Goal: Transaction & Acquisition: Purchase product/service

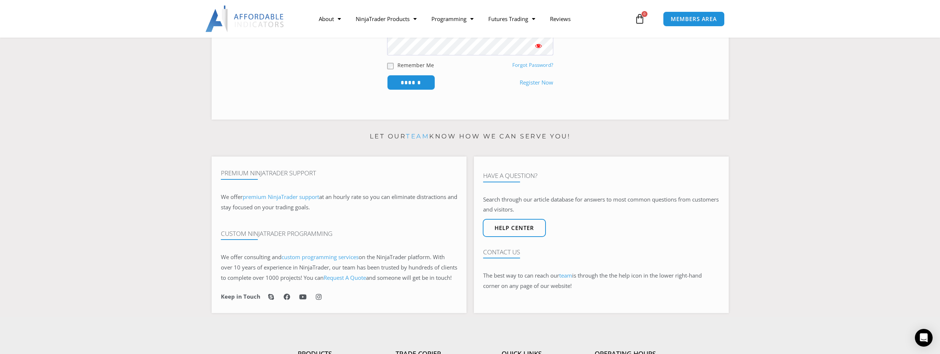
scroll to position [74, 0]
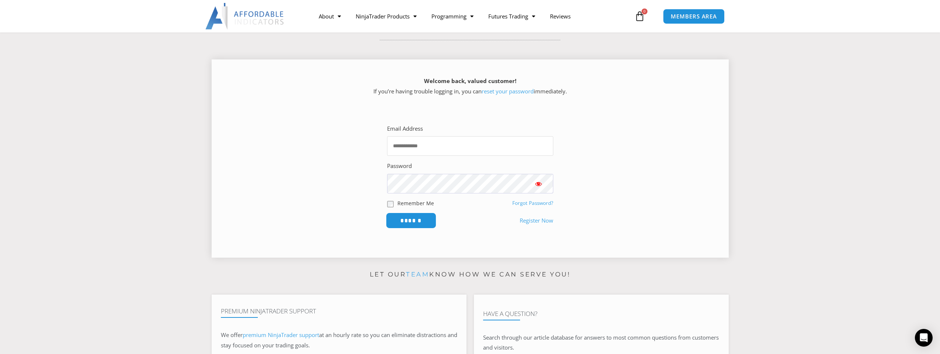
type input "**********"
click at [396, 222] on input "******" at bounding box center [411, 221] width 51 height 16
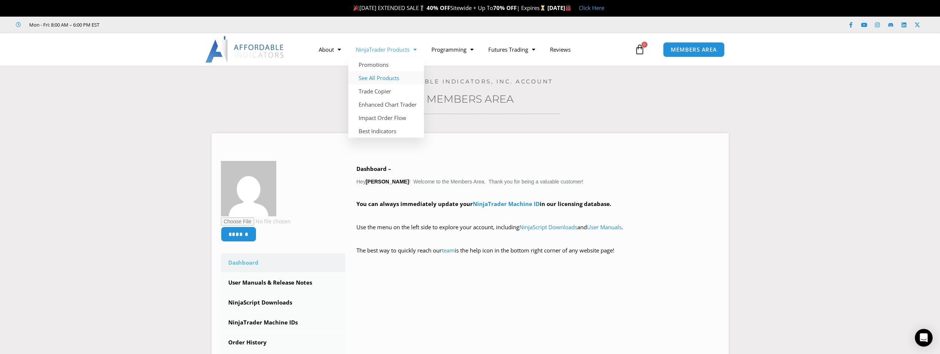
click at [375, 75] on link "See All Products" at bounding box center [386, 77] width 76 height 13
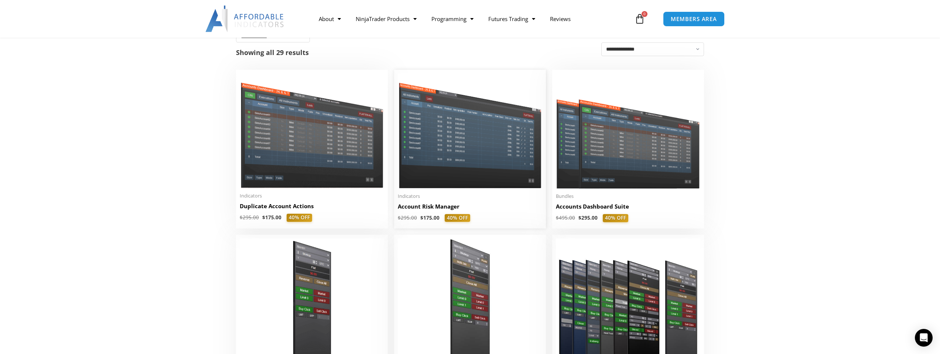
scroll to position [37, 0]
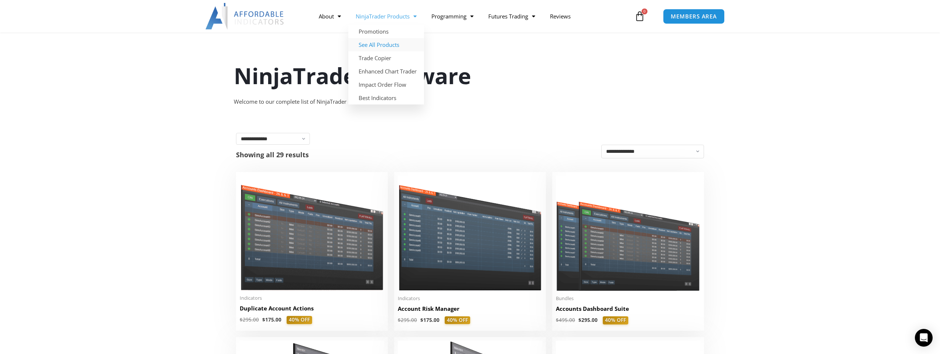
click at [409, 18] on link "NinjaTrader Products" at bounding box center [386, 16] width 76 height 17
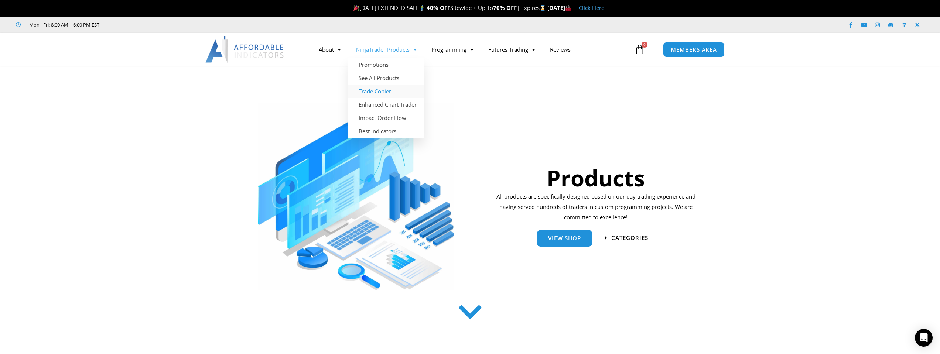
click at [381, 92] on link "Trade Copier" at bounding box center [386, 91] width 76 height 13
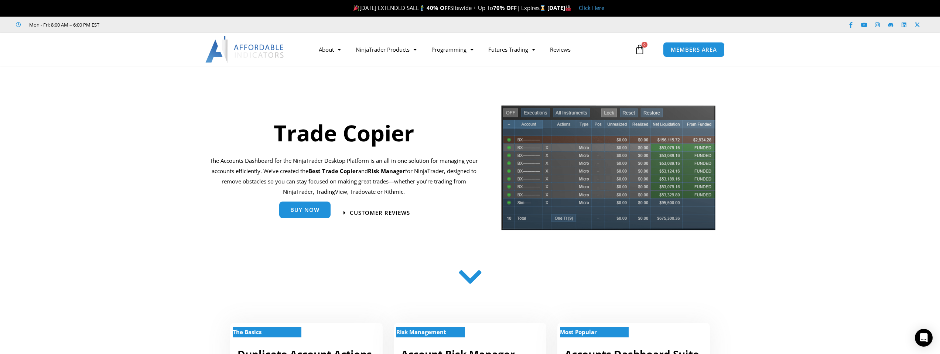
click at [307, 214] on link "Buy Now" at bounding box center [304, 210] width 51 height 17
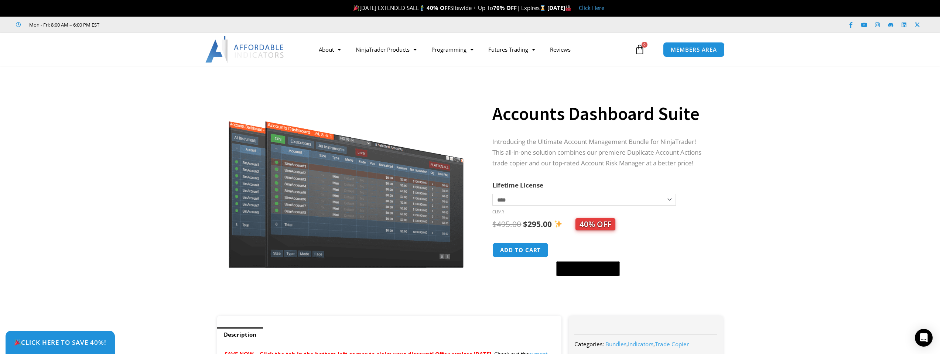
click at [644, 201] on select "**********" at bounding box center [583, 200] width 183 height 12
click at [492, 194] on select "**********" at bounding box center [583, 200] width 183 height 12
click at [610, 200] on select "**********" at bounding box center [583, 200] width 183 height 12
select select "*"
click at [492, 194] on select "**********" at bounding box center [583, 200] width 183 height 12
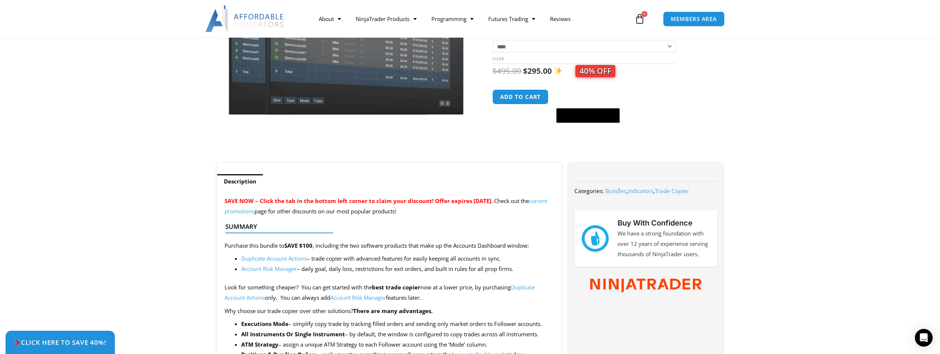
scroll to position [37, 0]
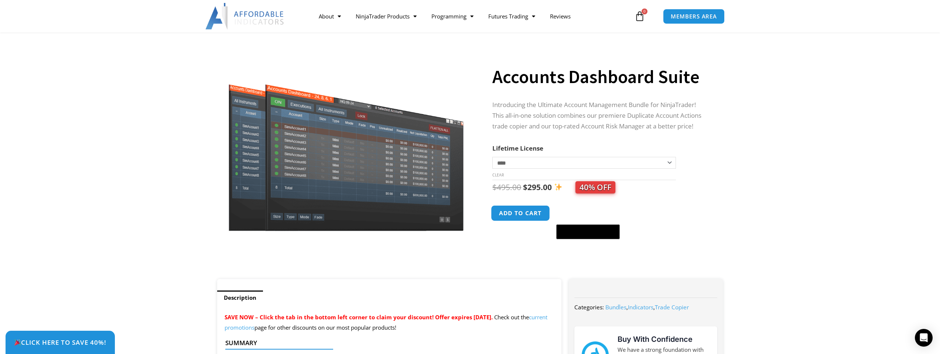
click at [518, 213] on button "Add to cart" at bounding box center [520, 213] width 59 height 16
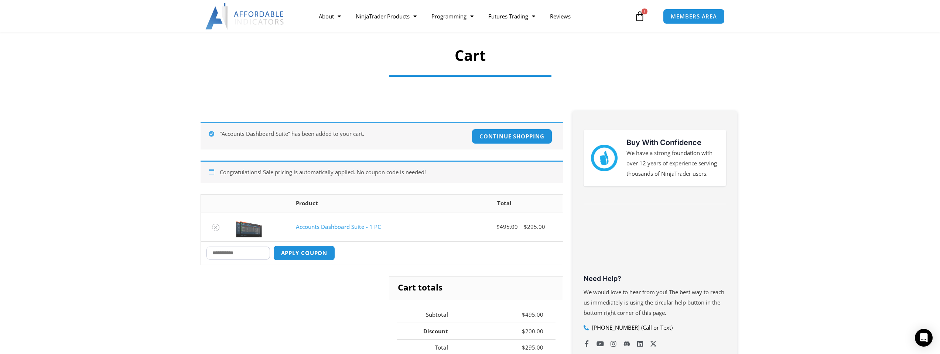
scroll to position [37, 0]
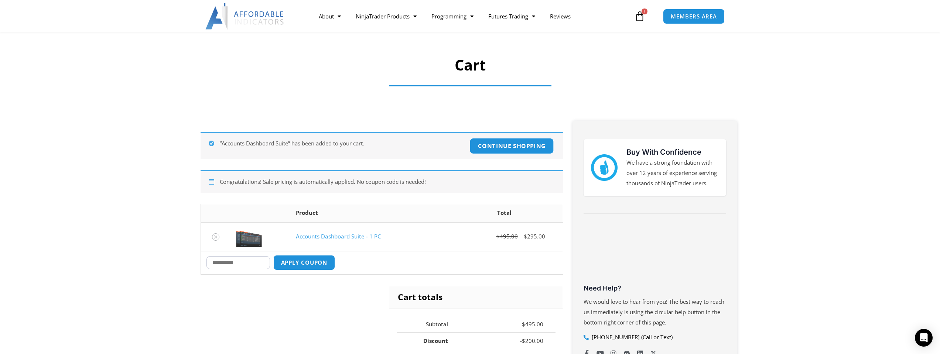
click at [501, 148] on link "Continue shopping" at bounding box center [512, 146] width 84 height 16
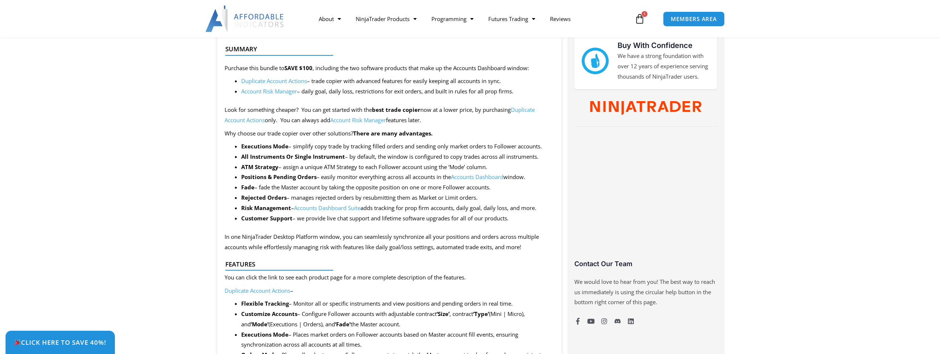
scroll to position [332, 0]
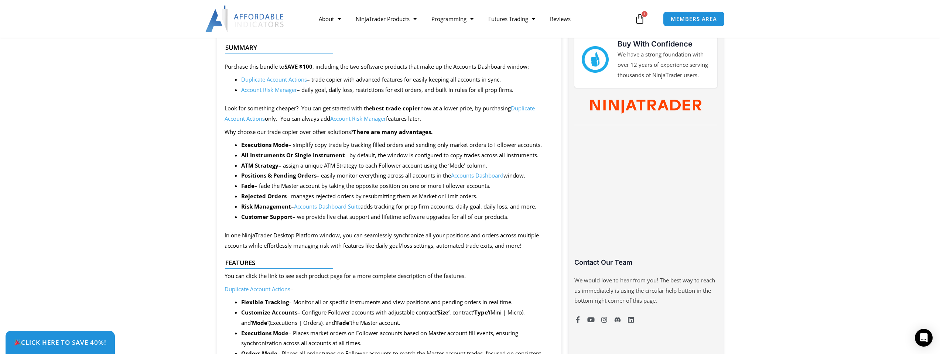
click at [279, 93] on link "Account Risk Manager" at bounding box center [269, 89] width 56 height 7
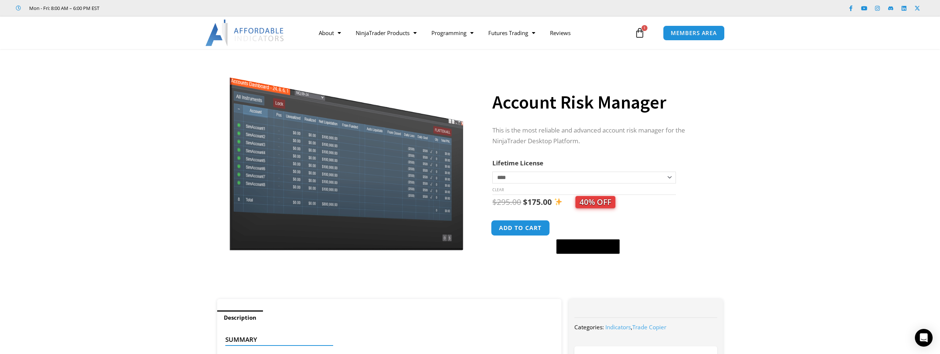
click at [510, 226] on button "Add to cart" at bounding box center [520, 228] width 59 height 16
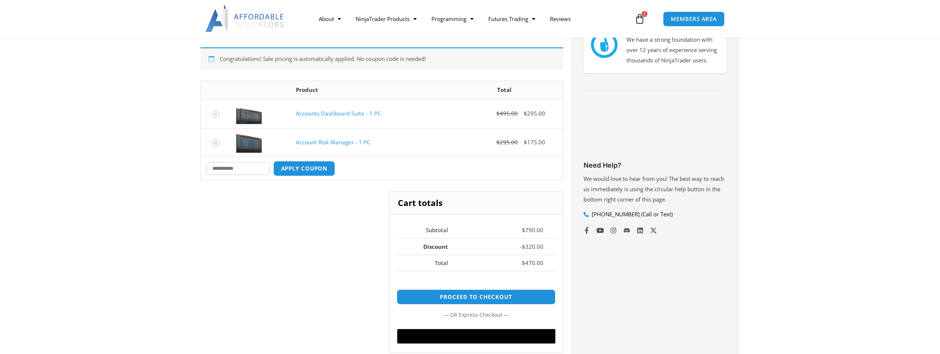
scroll to position [185, 0]
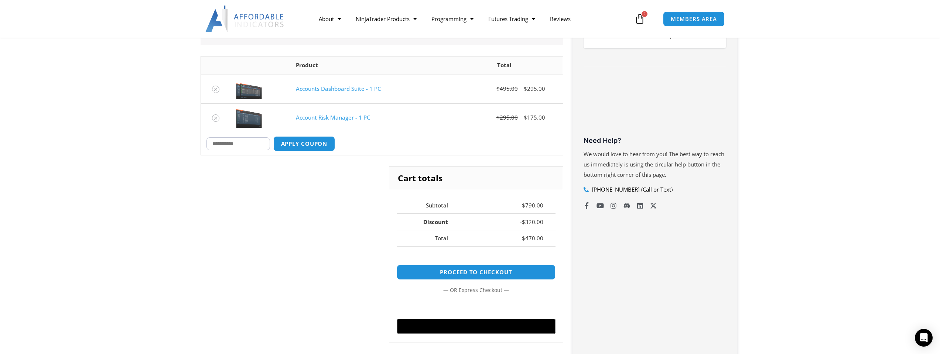
click at [247, 142] on input "Coupon:" at bounding box center [238, 143] width 64 height 13
type input "******"
click at [303, 141] on button "Apply coupon" at bounding box center [303, 144] width 65 height 16
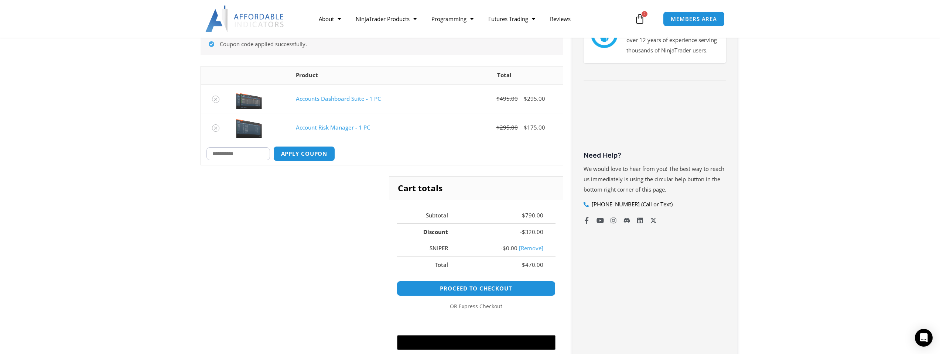
scroll to position [0, 0]
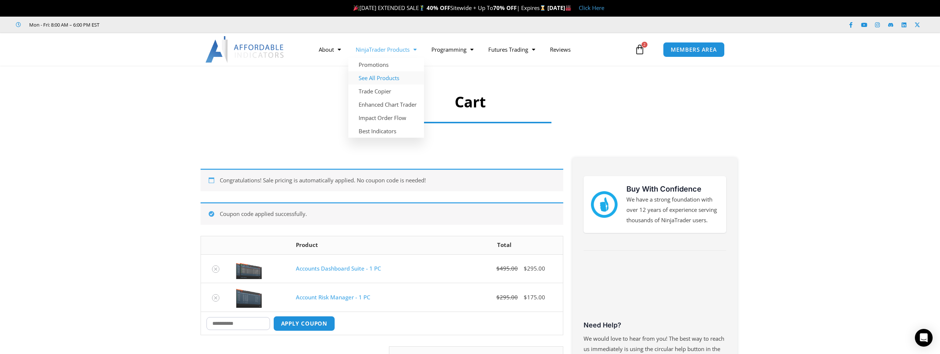
click at [375, 80] on link "See All Products" at bounding box center [386, 77] width 76 height 13
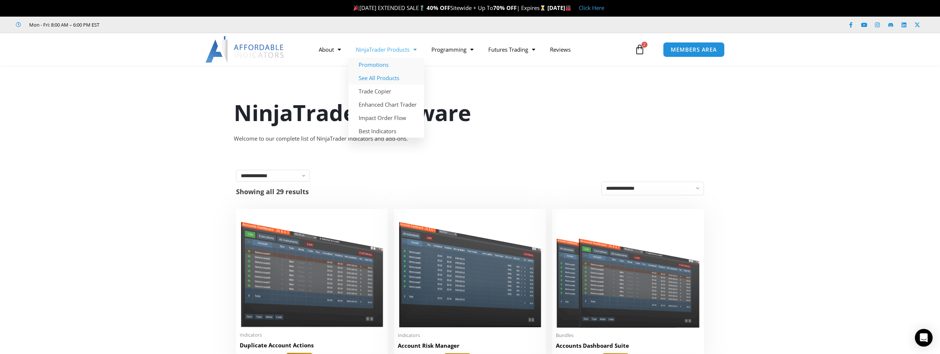
click at [381, 66] on link "Promotions" at bounding box center [386, 64] width 76 height 13
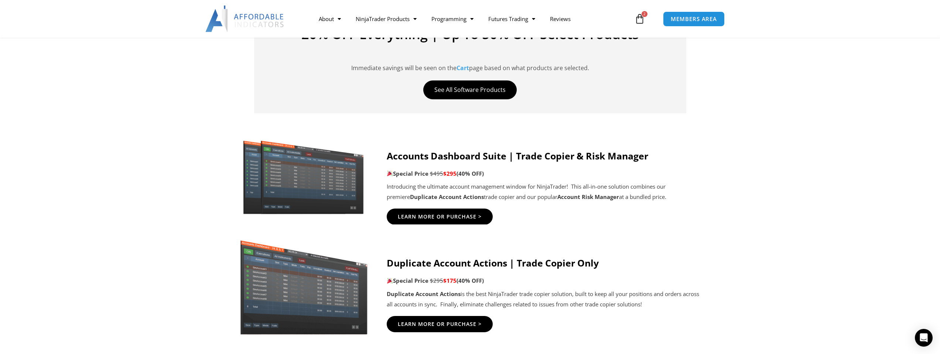
scroll to position [332, 0]
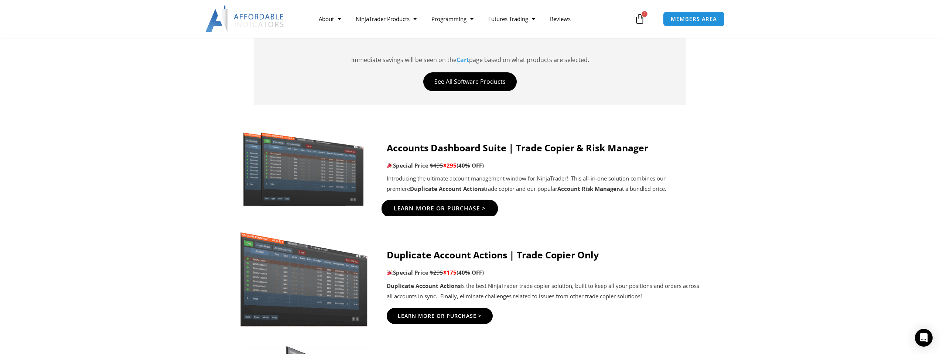
click at [463, 212] on span "Learn More Or Purchase >" at bounding box center [439, 209] width 92 height 6
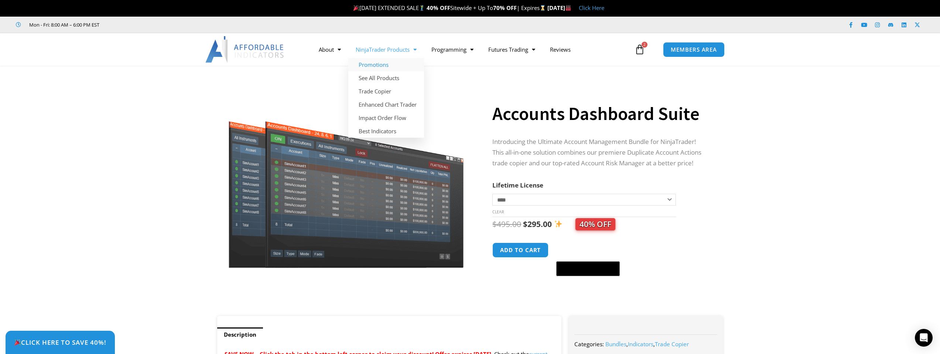
click at [383, 66] on link "Promotions" at bounding box center [386, 64] width 76 height 13
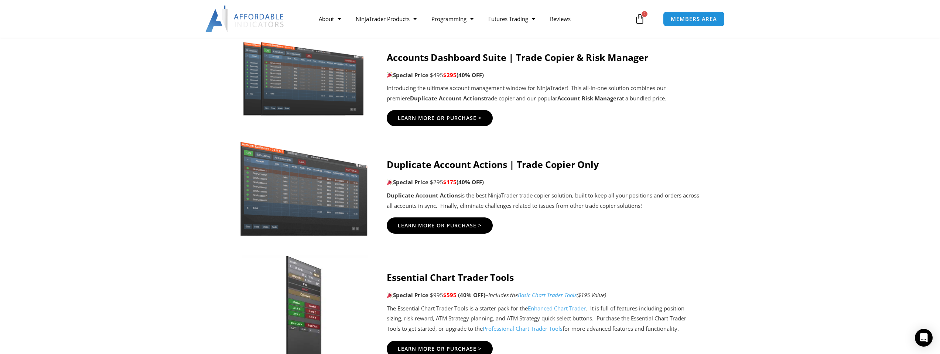
scroll to position [406, 0]
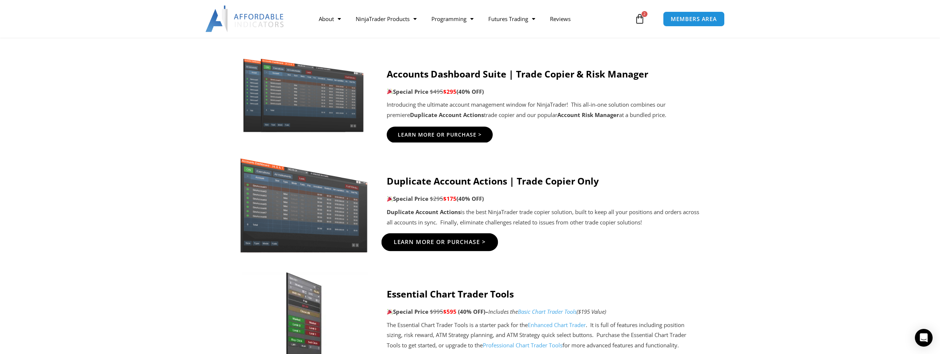
click at [437, 244] on span "Learn More Or Purchase >" at bounding box center [439, 242] width 92 height 6
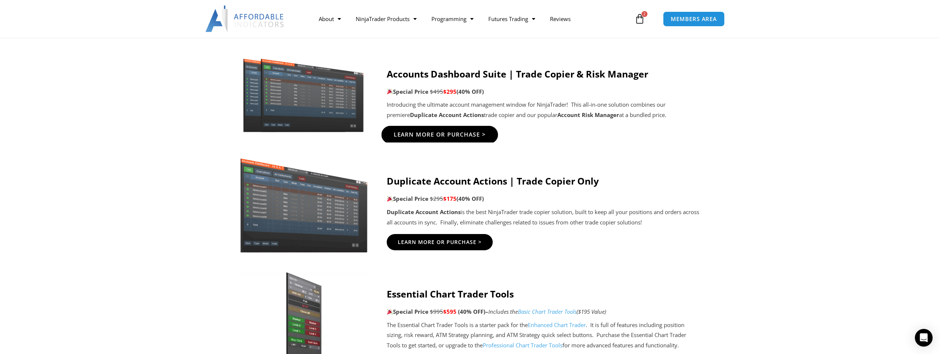
click at [449, 134] on span "Learn More Or Purchase >" at bounding box center [439, 135] width 92 height 6
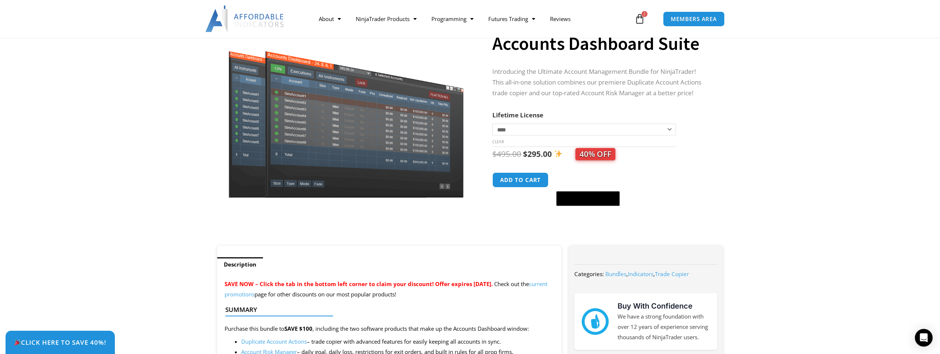
scroll to position [148, 0]
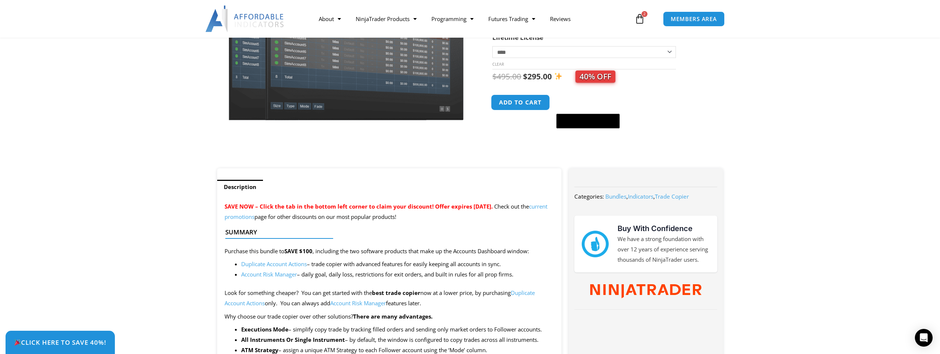
click at [516, 108] on button "Add to cart" at bounding box center [520, 103] width 59 height 16
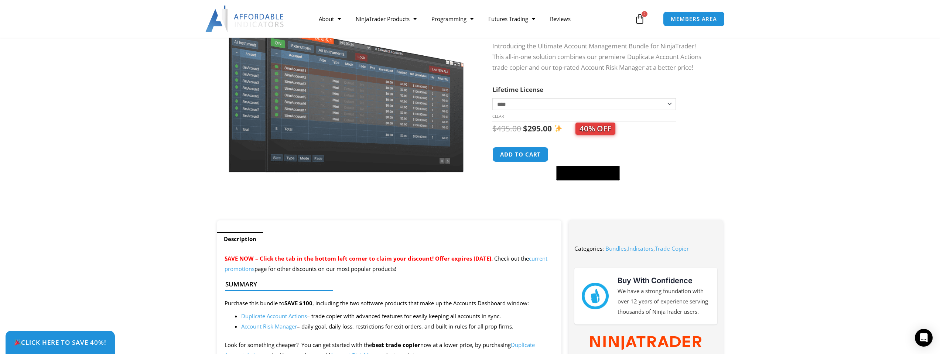
scroll to position [148, 0]
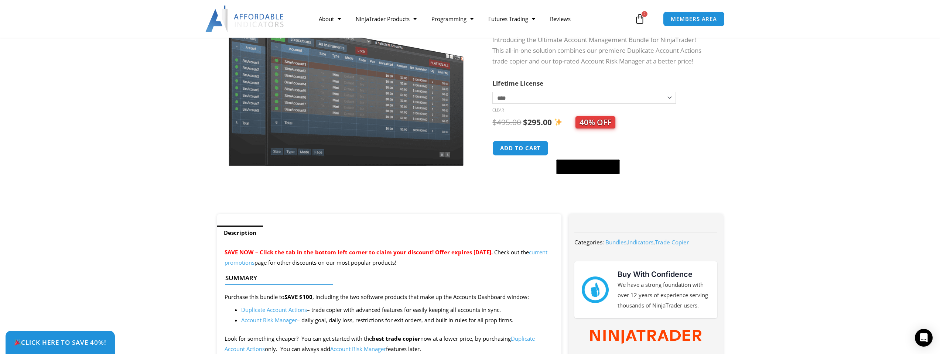
click at [643, 24] on icon at bounding box center [639, 19] width 10 height 10
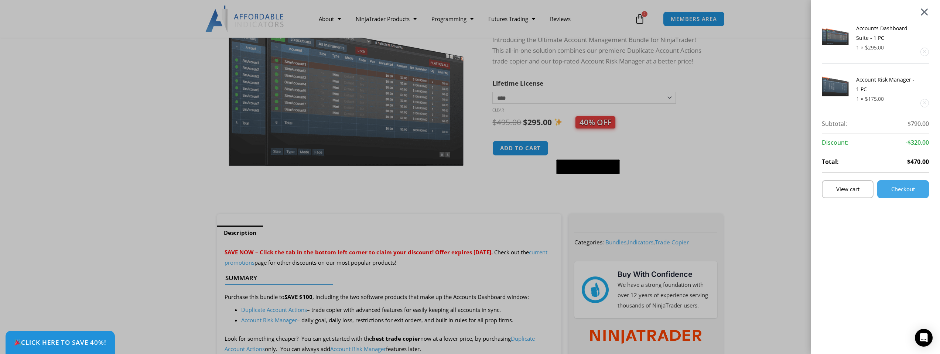
click at [927, 14] on div at bounding box center [924, 11] width 9 height 9
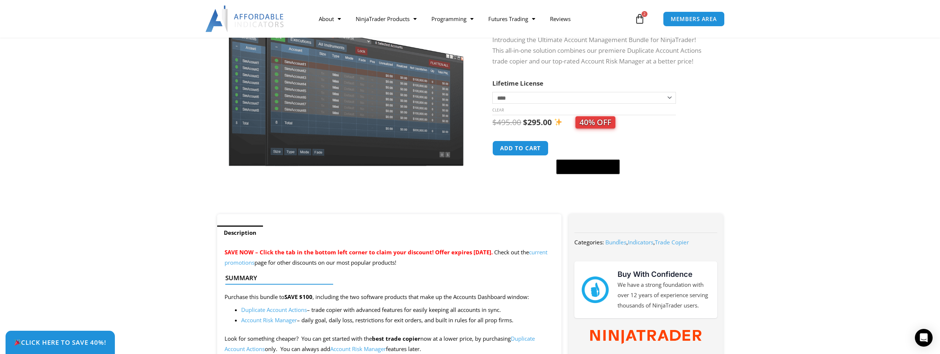
click at [642, 21] on icon at bounding box center [639, 19] width 10 height 10
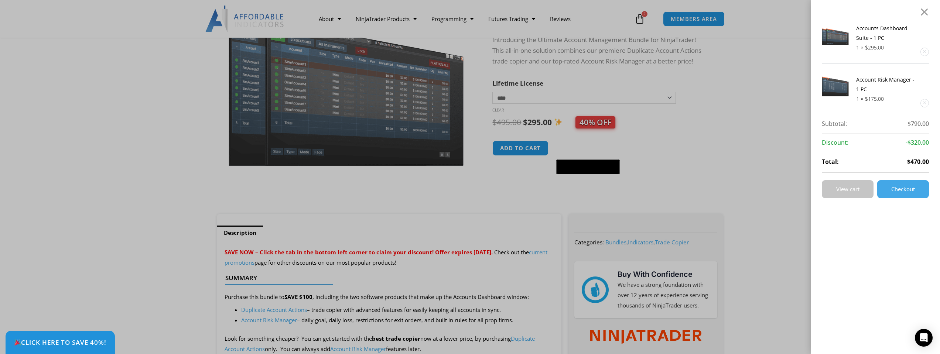
click at [850, 187] on span "View cart" at bounding box center [847, 189] width 23 height 6
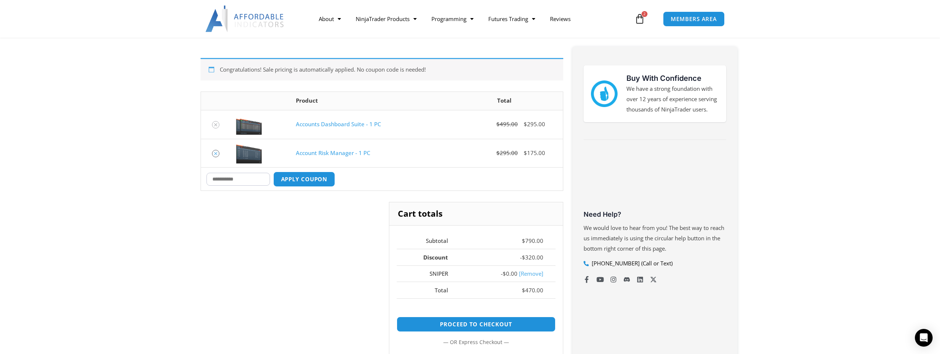
click at [217, 154] on icon "Remove Account Risk Manager - 1 PC from cart" at bounding box center [215, 153] width 5 height 5
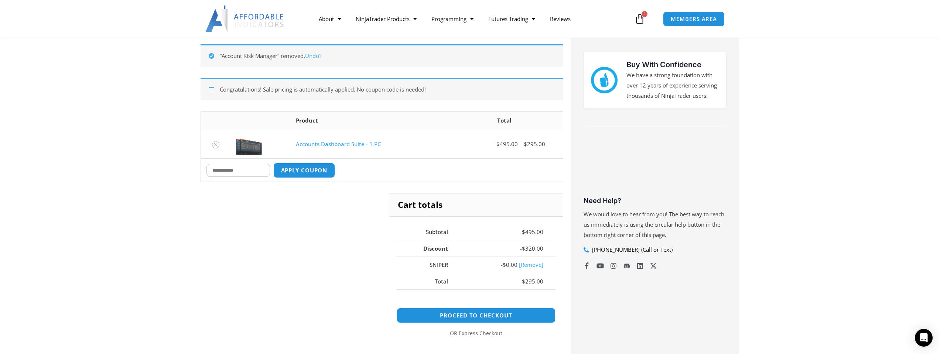
scroll to position [132, 0]
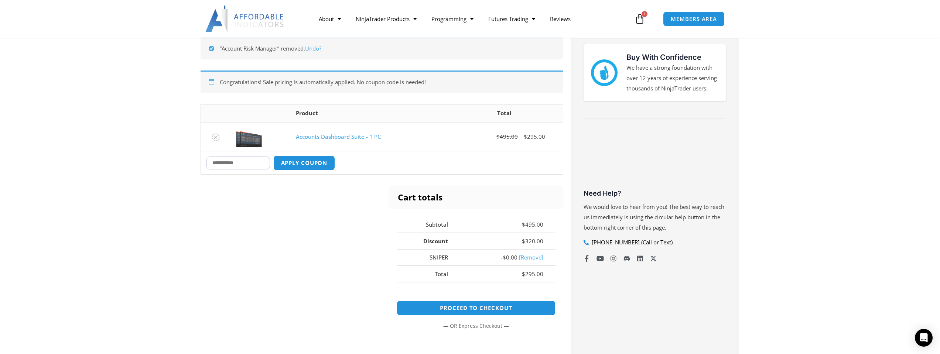
click at [245, 165] on input "Coupon:" at bounding box center [238, 163] width 64 height 13
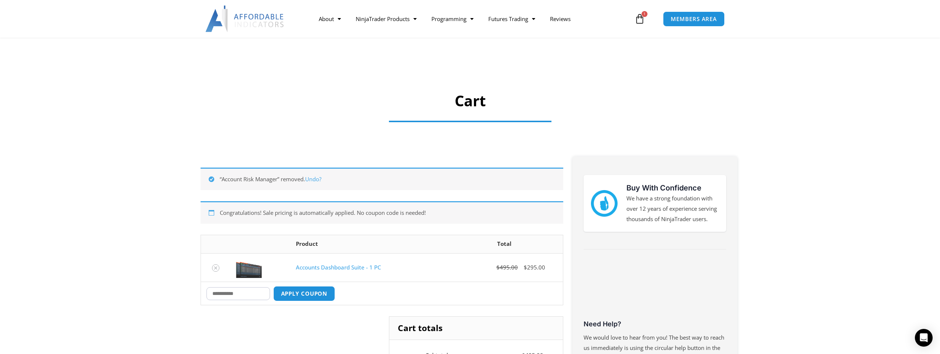
scroll to position [0, 0]
